Goal: Check status: Check status

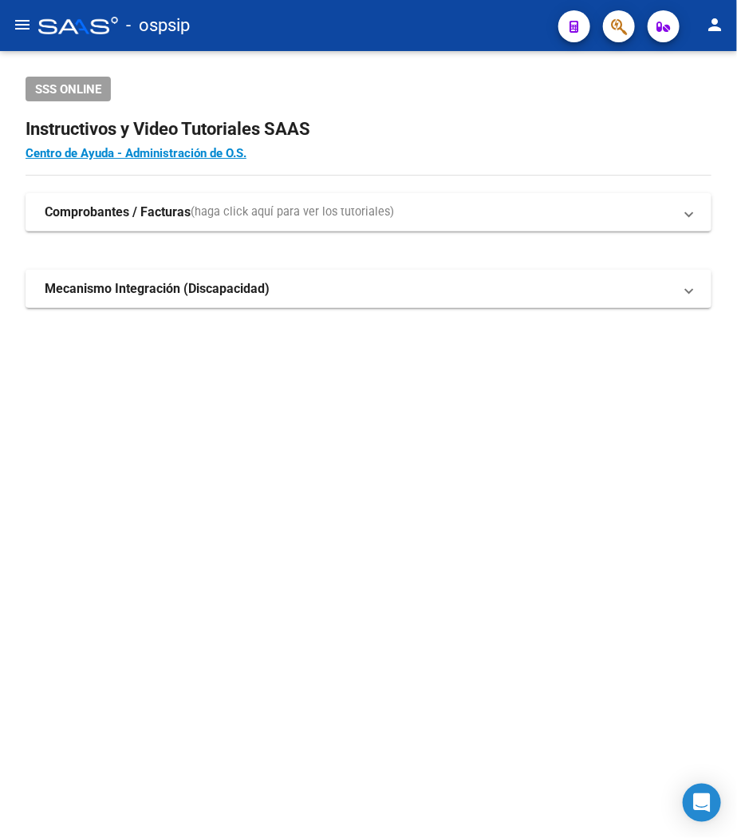
click at [607, 36] on span "button" at bounding box center [619, 26] width 16 height 33
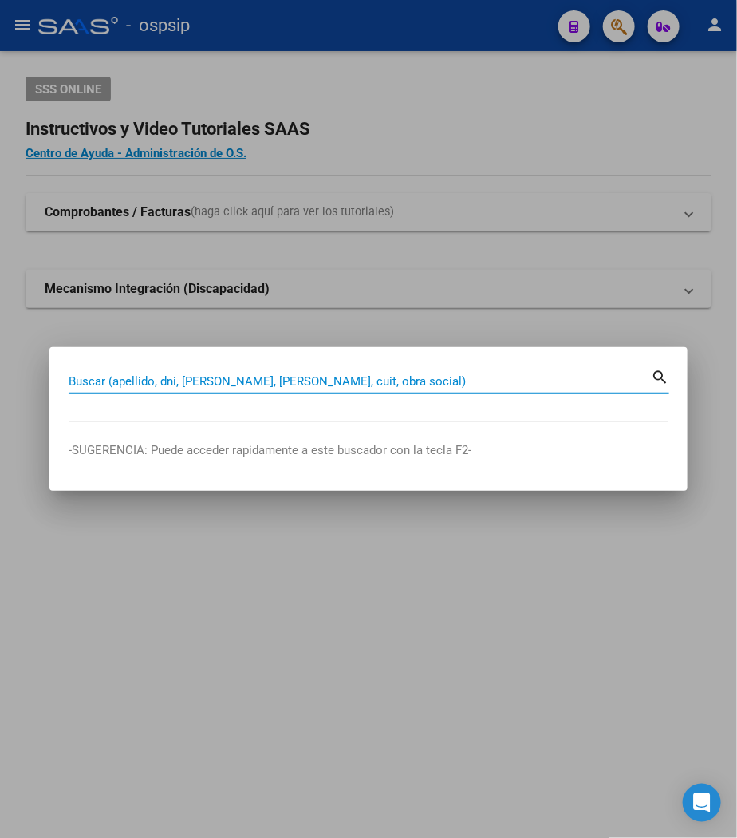
click at [148, 380] on input "Buscar (apellido, dni, [PERSON_NAME], [PERSON_NAME], cuit, obra social)" at bounding box center [360, 381] width 583 height 14
type input "17029012"
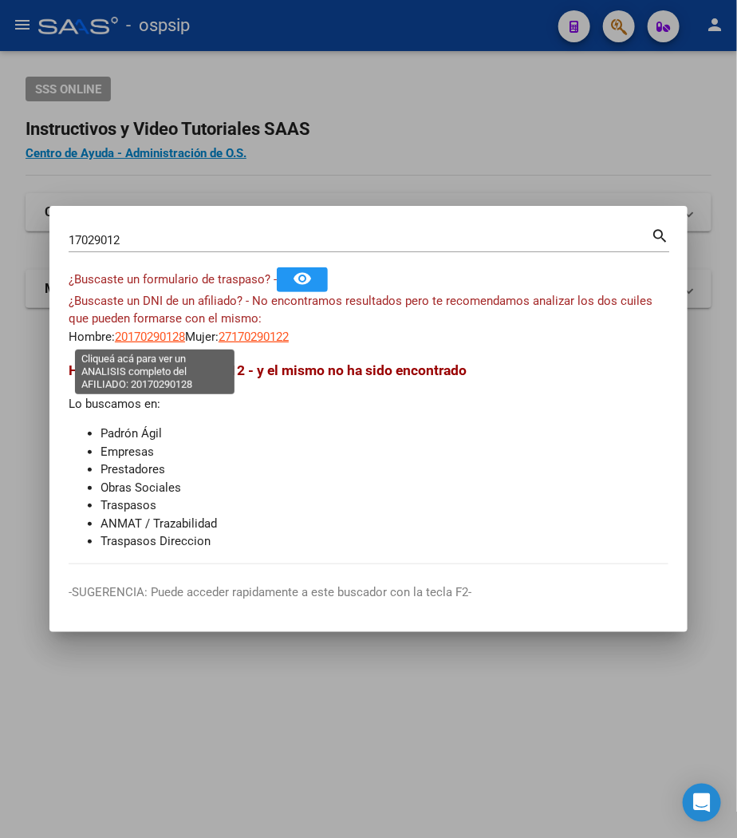
click at [155, 339] on span "20170290128" at bounding box center [150, 337] width 70 height 14
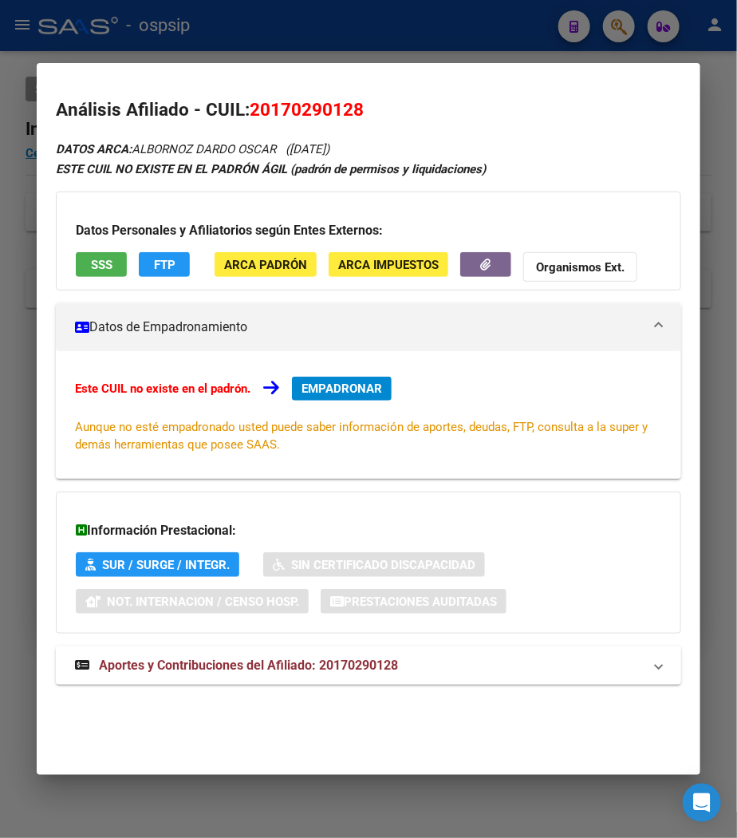
click at [270, 670] on span "Aportes y Contribuciones del Afiliado: 20170290128" at bounding box center [248, 665] width 299 height 15
